Goal: Task Accomplishment & Management: Complete application form

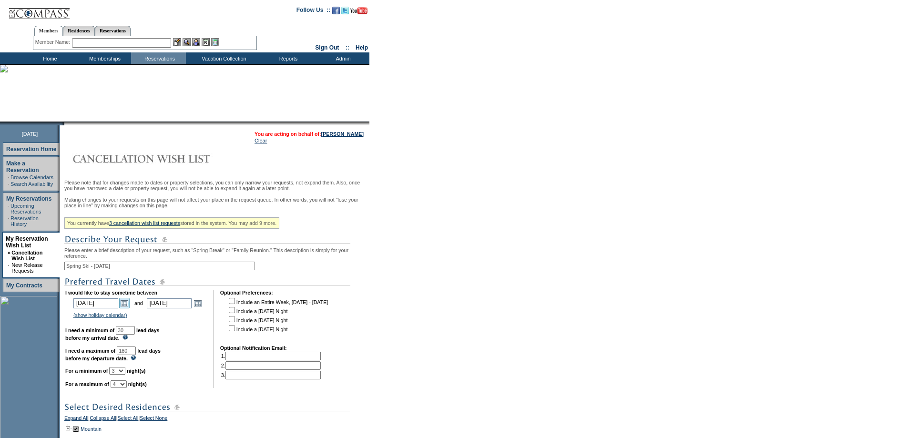
click at [130, 308] on link "Open the calendar popup." at bounding box center [124, 303] width 10 height 10
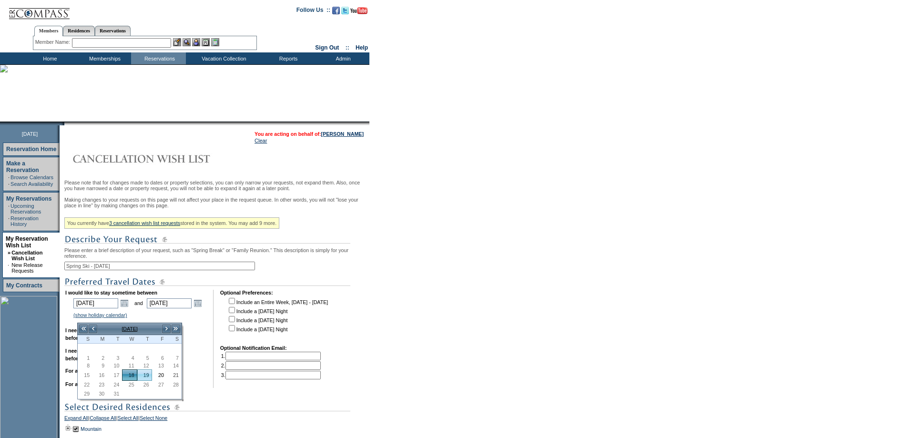
click at [142, 376] on link "19" at bounding box center [145, 375] width 14 height 10
type input "[DATE]"
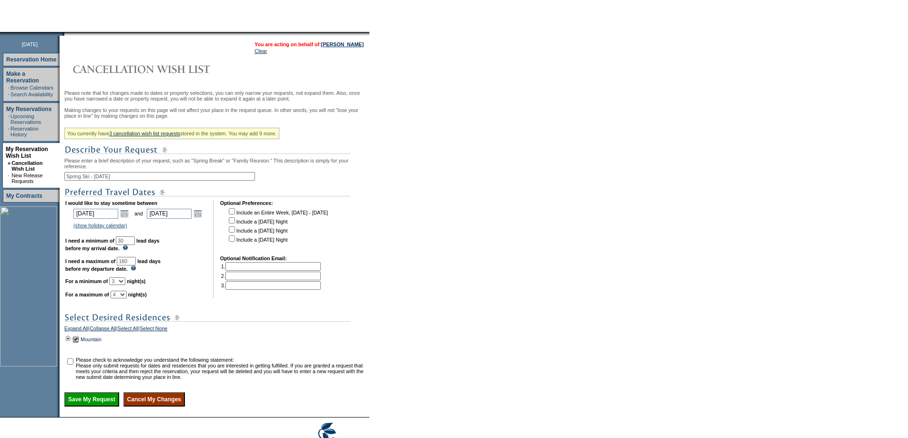
scroll to position [155, 0]
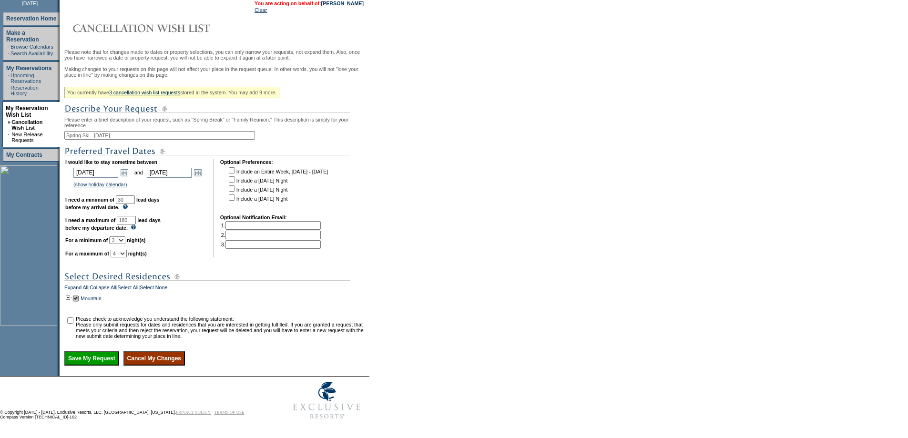
click at [73, 317] on input "checkbox" at bounding box center [70, 320] width 6 height 6
checkbox input "true"
click at [101, 360] on input "Save My Request" at bounding box center [91, 358] width 55 height 14
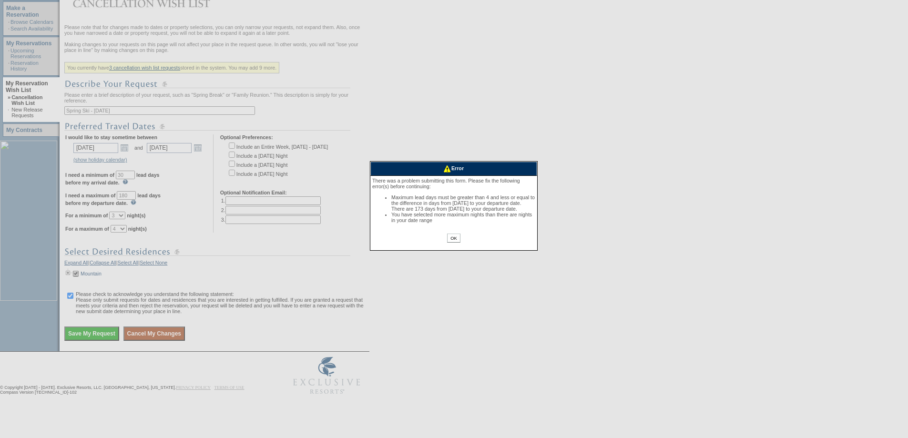
click at [457, 243] on input "OK" at bounding box center [453, 237] width 13 height 9
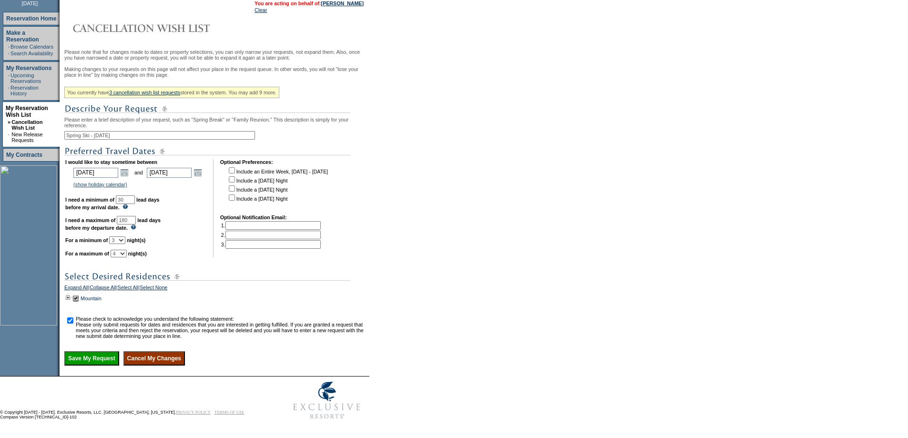
drag, startPoint x: 149, startPoint y: 210, endPoint x: 104, endPoint y: 212, distance: 44.4
click at [104, 212] on td "I would like to stay sometime between [DATE] [DATE] Open the calendar popup. <<…" at bounding box center [135, 208] width 141 height 98
type input "173"
click at [103, 360] on input "Save My Request" at bounding box center [91, 358] width 55 height 14
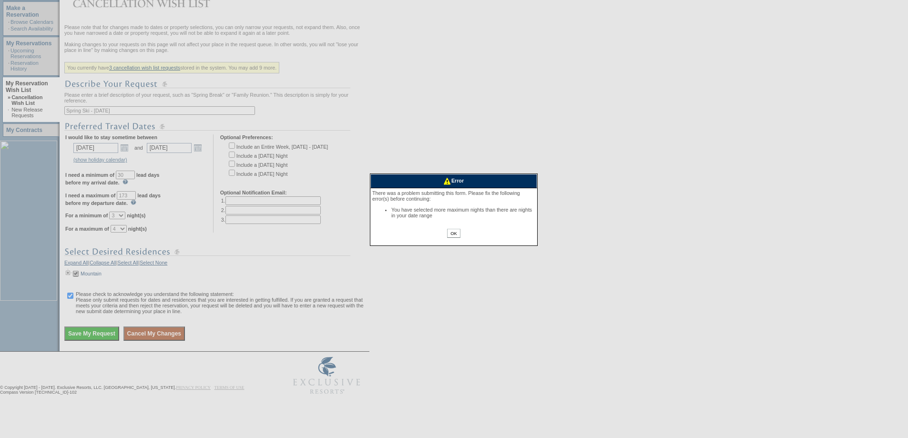
click at [451, 235] on input "OK" at bounding box center [453, 233] width 13 height 9
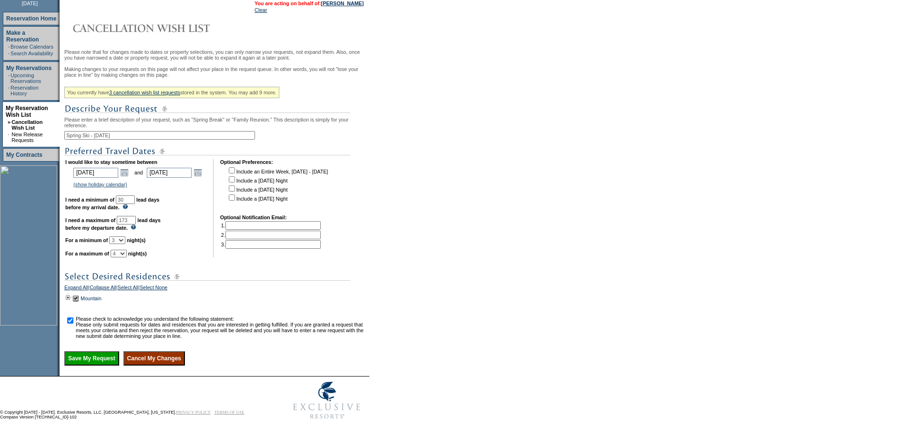
click at [125, 236] on select "1 2 3 4 5 6 7 8 9 10 11 12 13 14" at bounding box center [117, 240] width 16 height 8
select select "2"
click at [121, 236] on select "1 2 3 4 5 6 7 8 9 10 11 12 13 14" at bounding box center [117, 240] width 16 height 8
click at [127, 250] on select "1 2 3 4 5 6 7 8 9 10 11 12 13 14" at bounding box center [119, 254] width 16 height 8
select select "3"
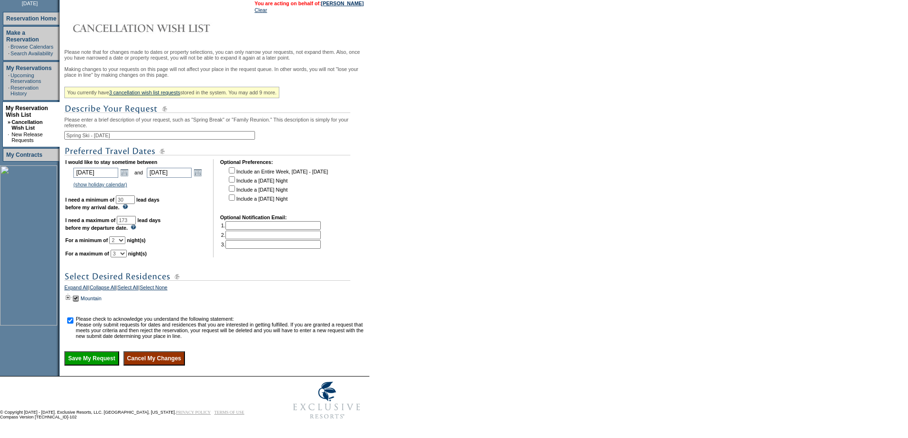
click at [122, 250] on select "1 2 3 4 5 6 7 8 9 10 11 12 13 14" at bounding box center [119, 254] width 16 height 8
click at [106, 360] on input "Save My Request" at bounding box center [91, 358] width 55 height 14
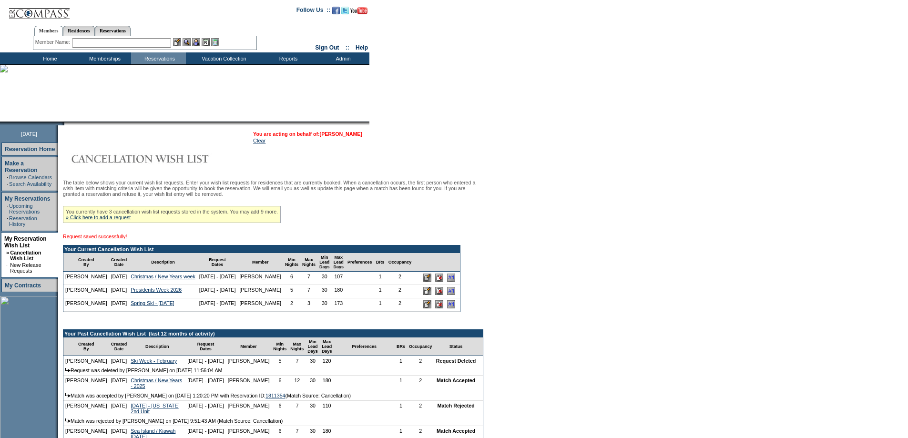
click at [358, 132] on link "[PERSON_NAME]" at bounding box center [341, 134] width 42 height 6
